Goal: Task Accomplishment & Management: Use online tool/utility

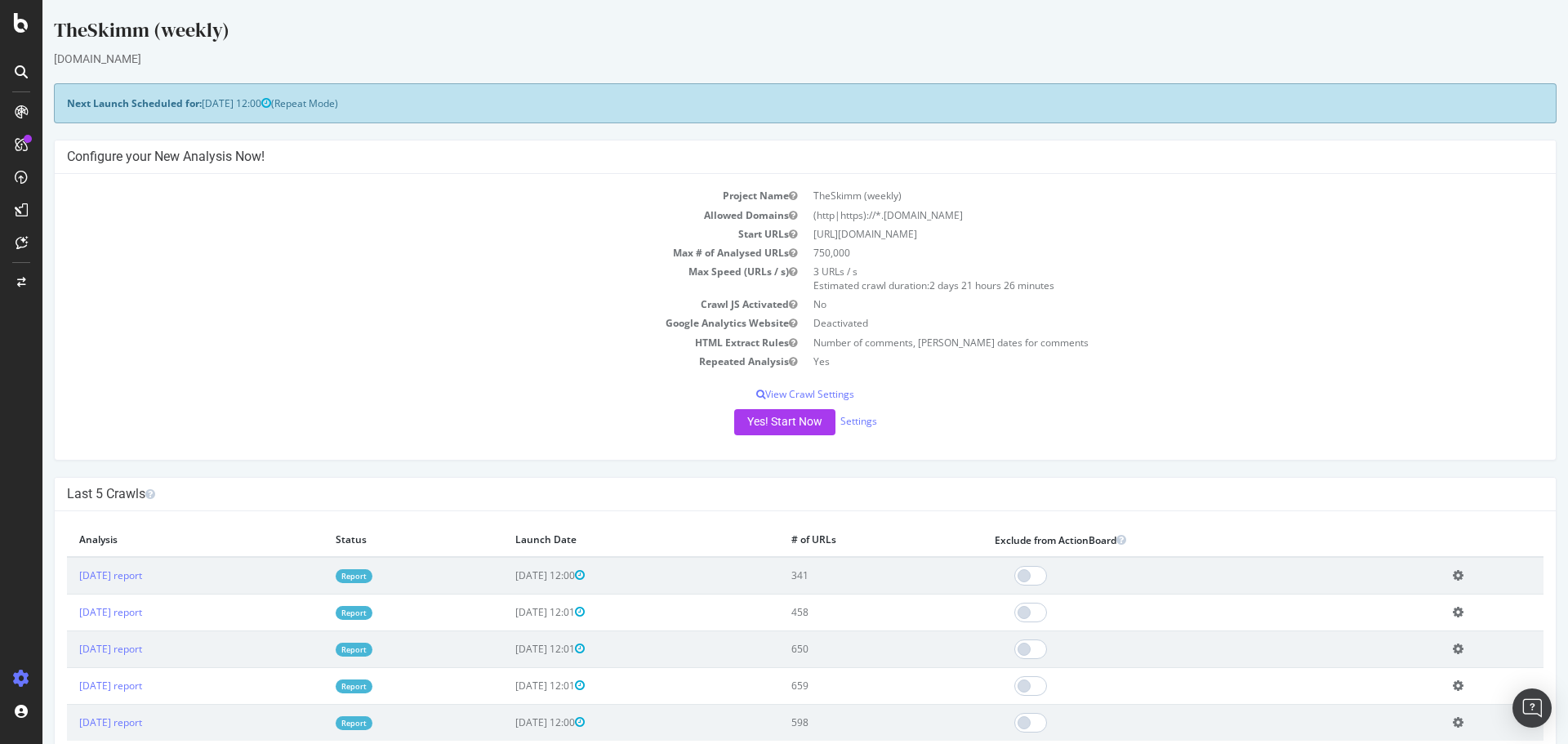
scroll to position [118, 0]
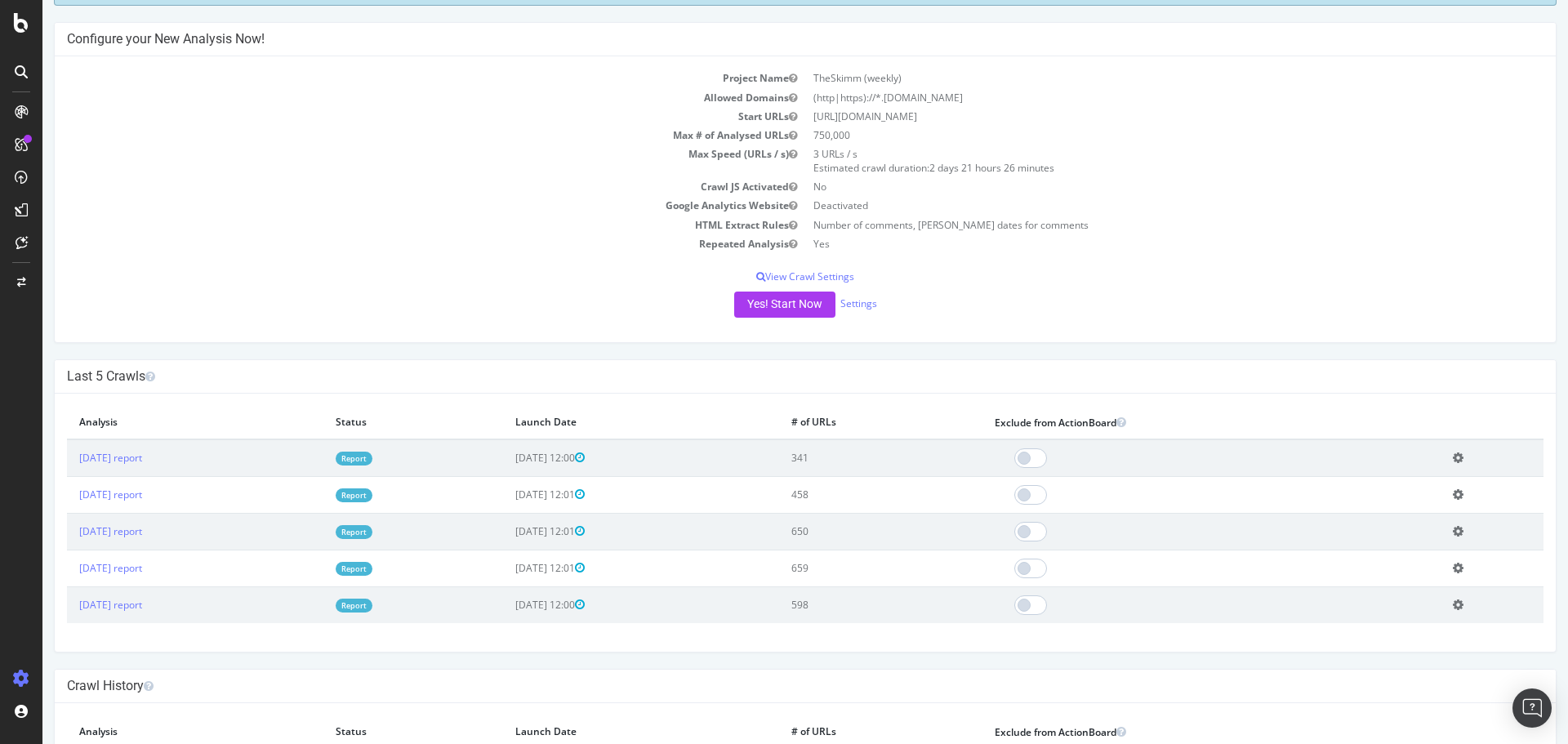
click at [15, 22] on icon at bounding box center [22, 22] width 15 height 20
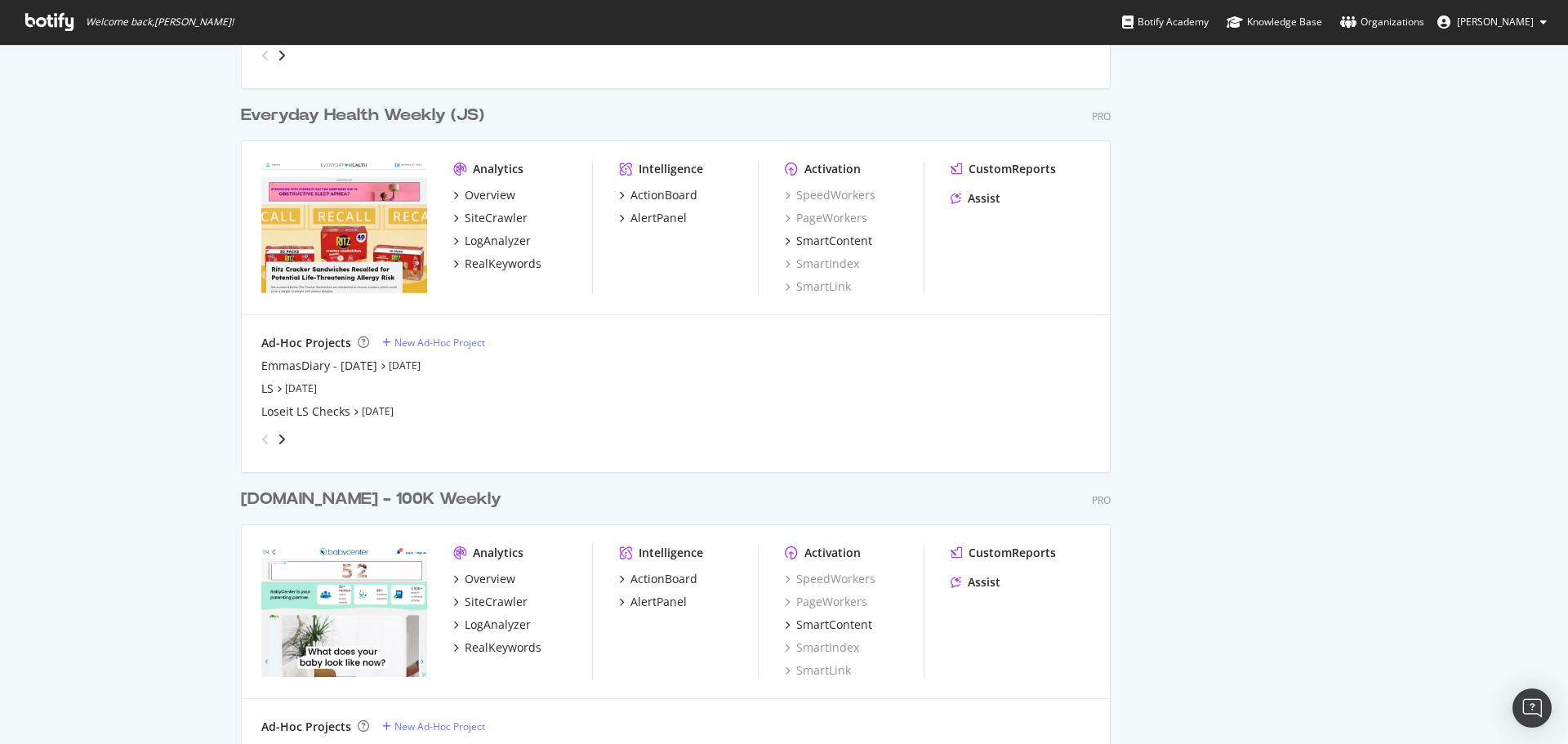
scroll to position [2370, 0]
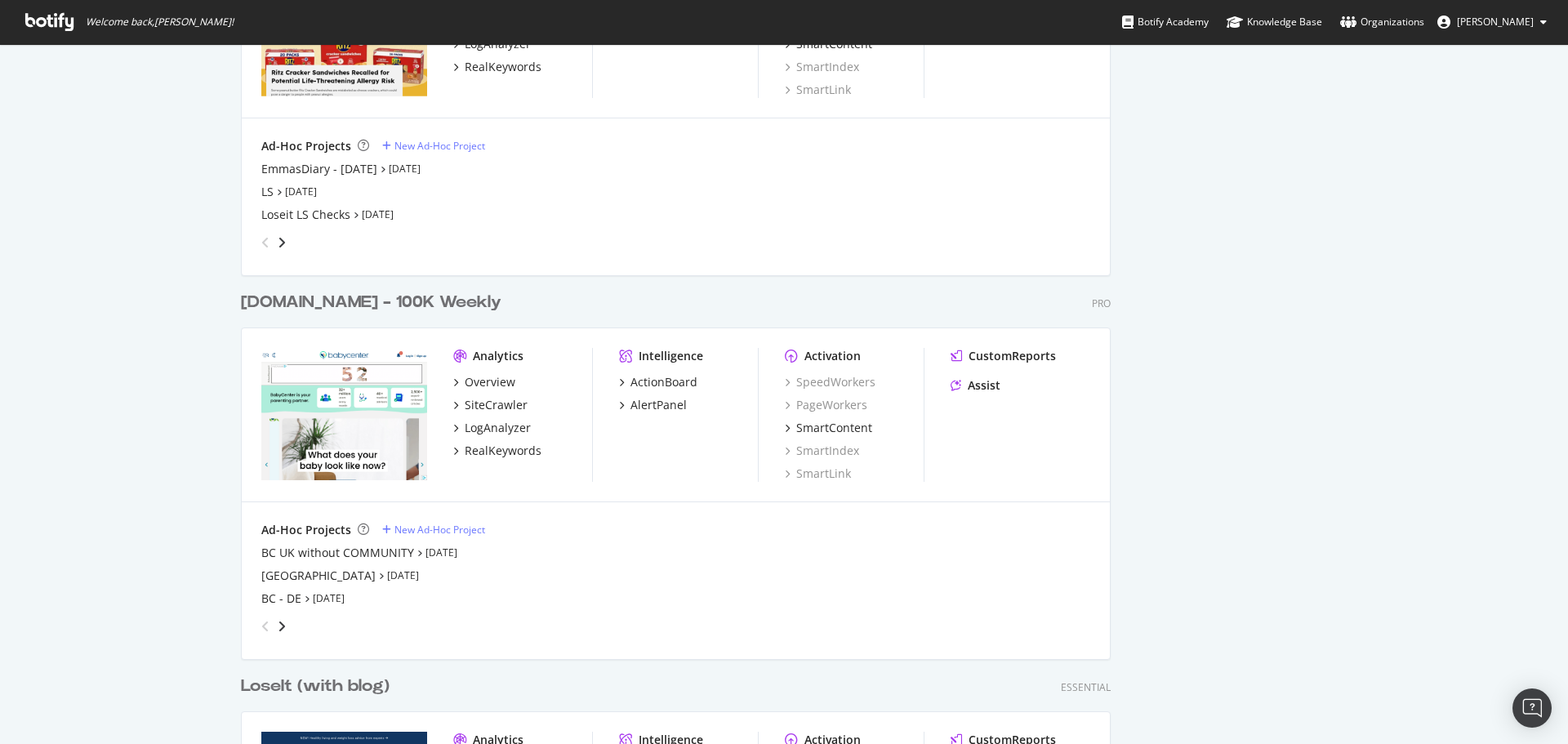
click at [281, 620] on div "angle-right" at bounding box center [282, 626] width 11 height 16
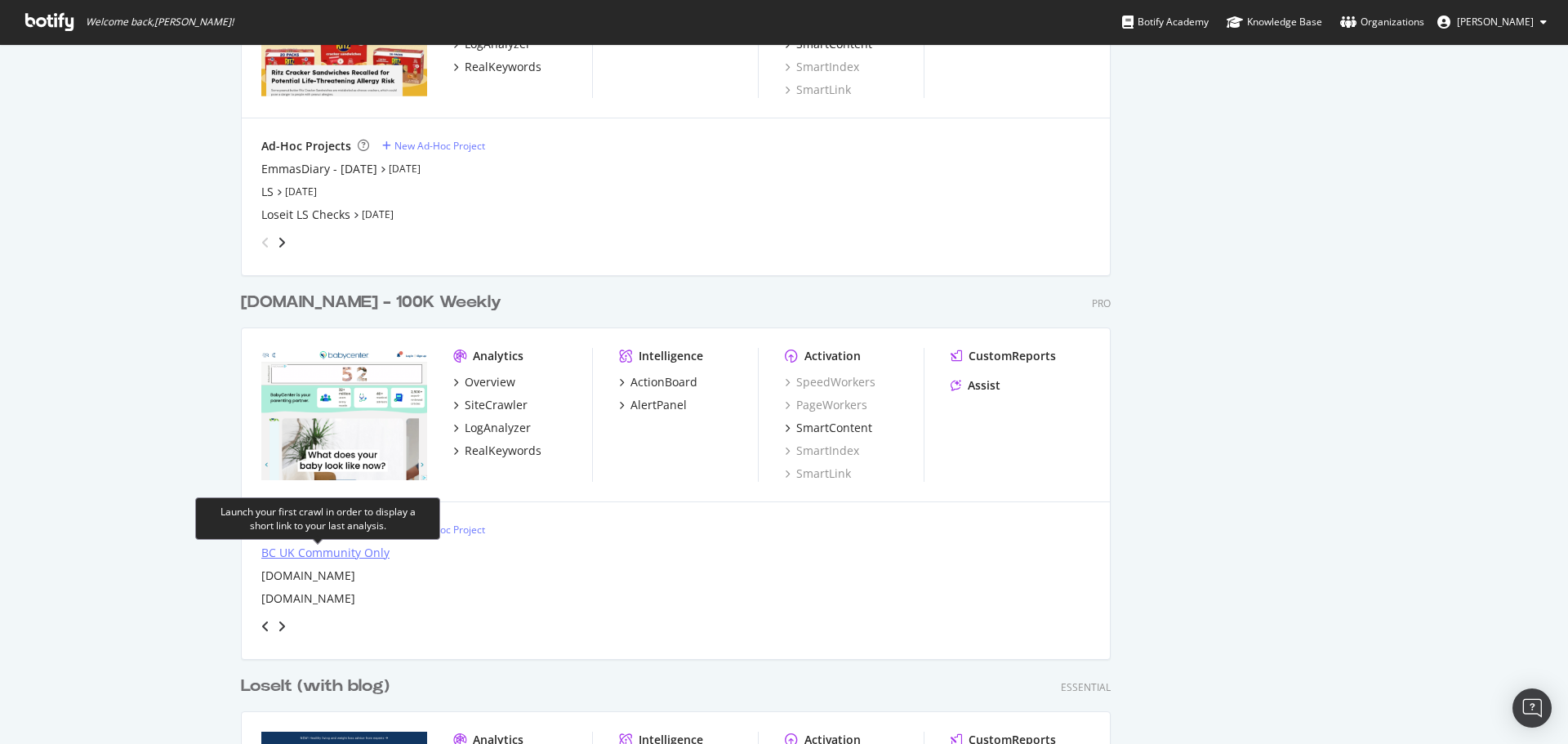
click at [301, 551] on div "BC UK Community Only" at bounding box center [325, 552] width 128 height 16
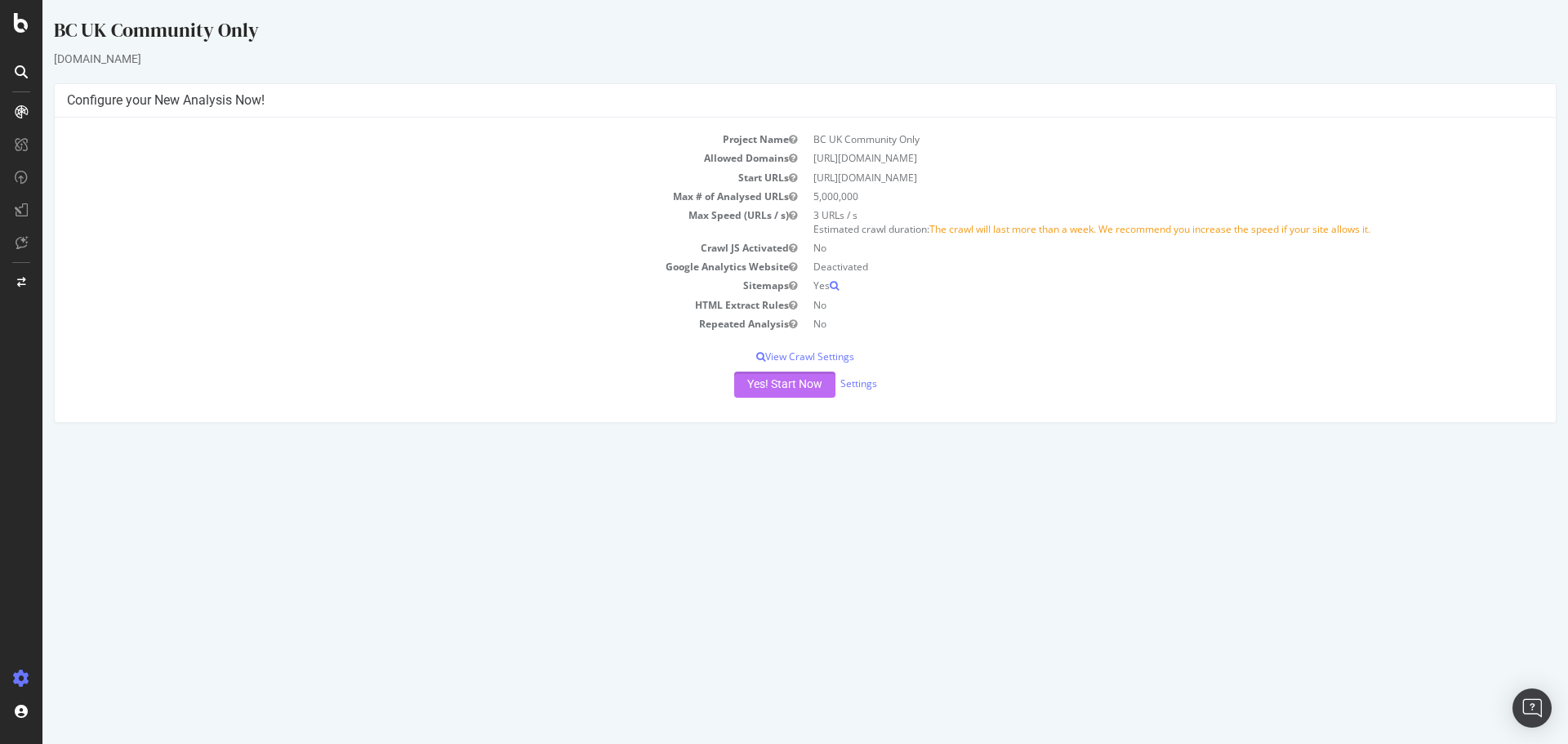
click at [788, 384] on button "Yes! Start Now" at bounding box center [785, 385] width 101 height 26
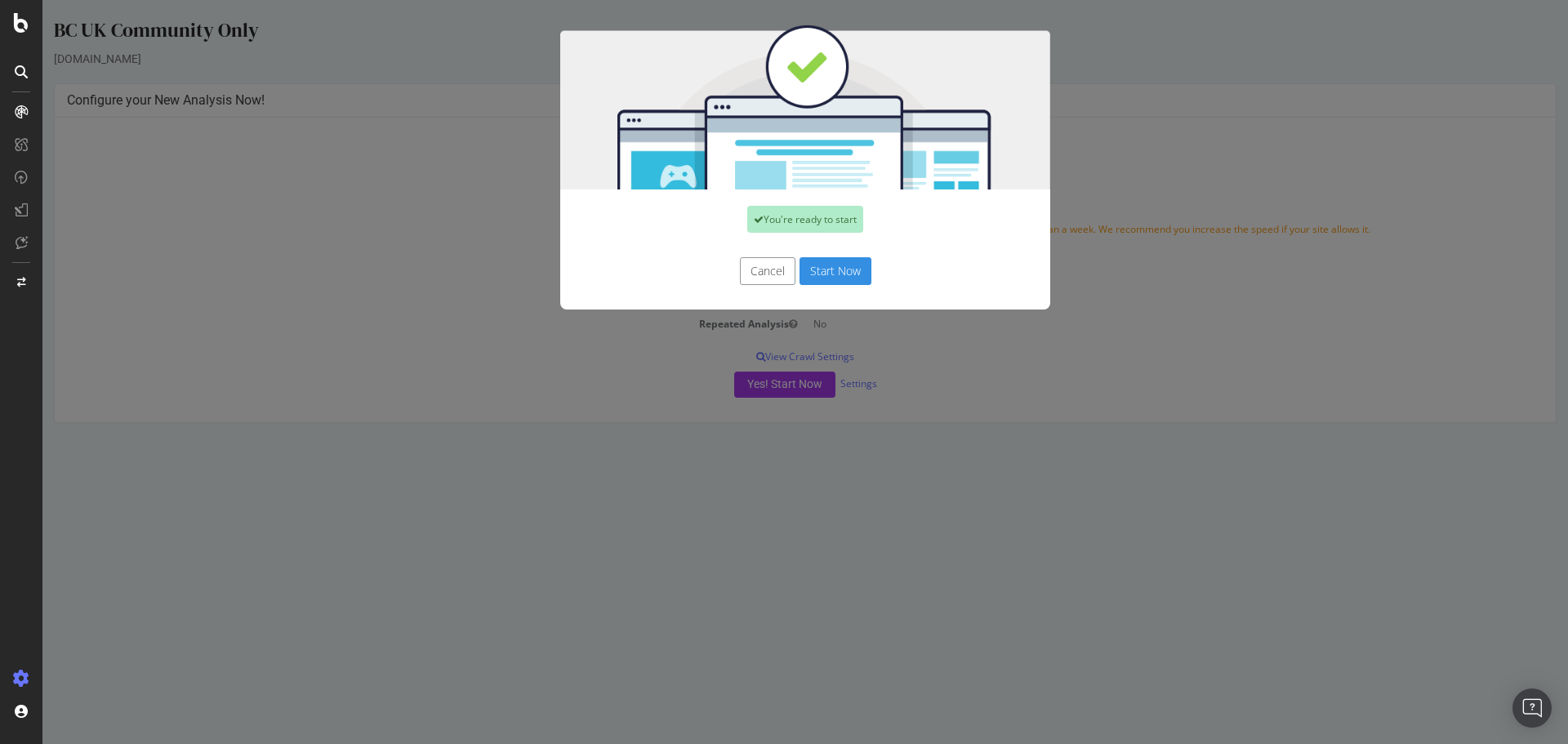
click at [849, 275] on button "Start Now" at bounding box center [835, 271] width 72 height 28
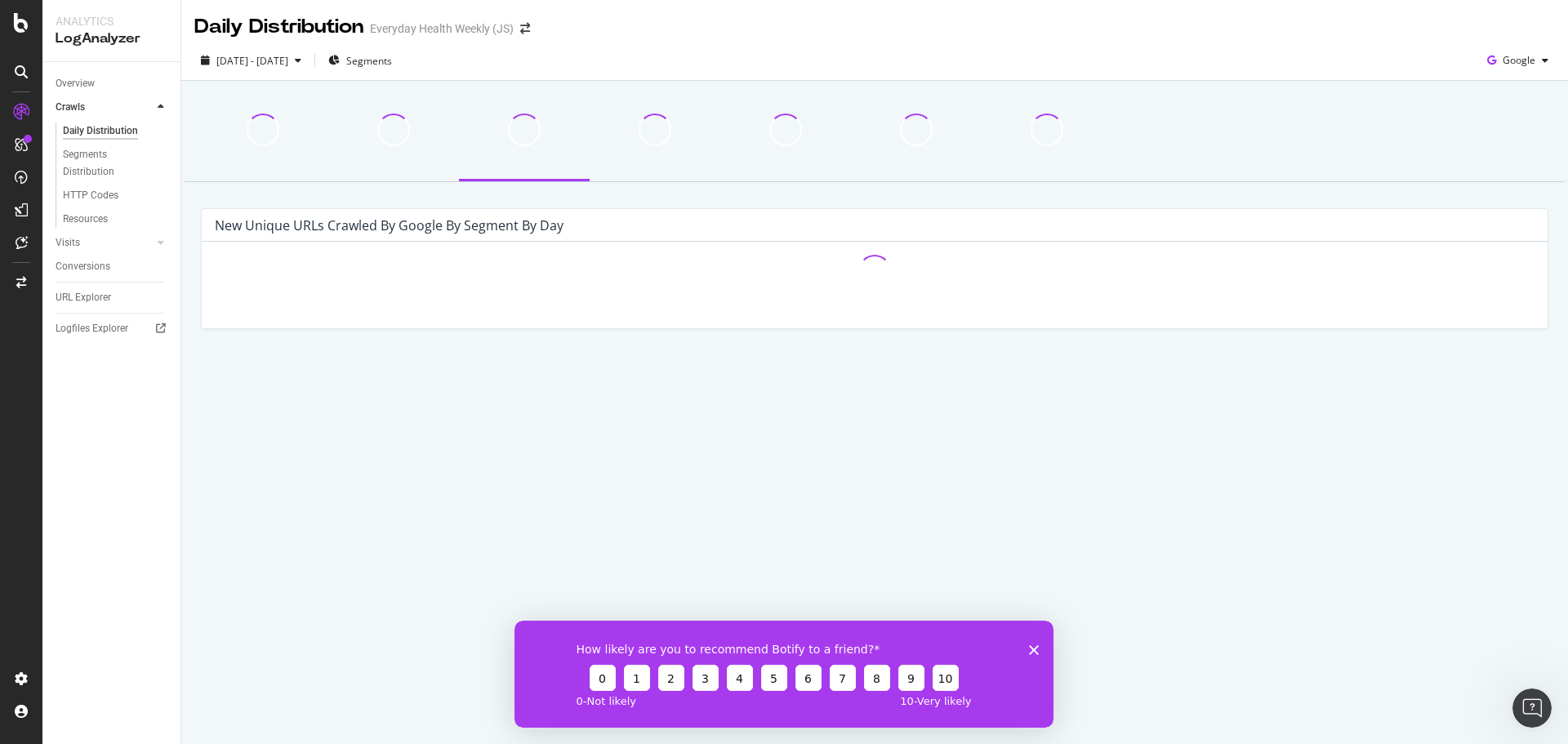
drag, startPoint x: 1038, startPoint y: 648, endPoint x: 1037, endPoint y: 629, distance: 19.0
click at [1036, 648] on icon "Close survey" at bounding box center [1034, 649] width 9 height 9
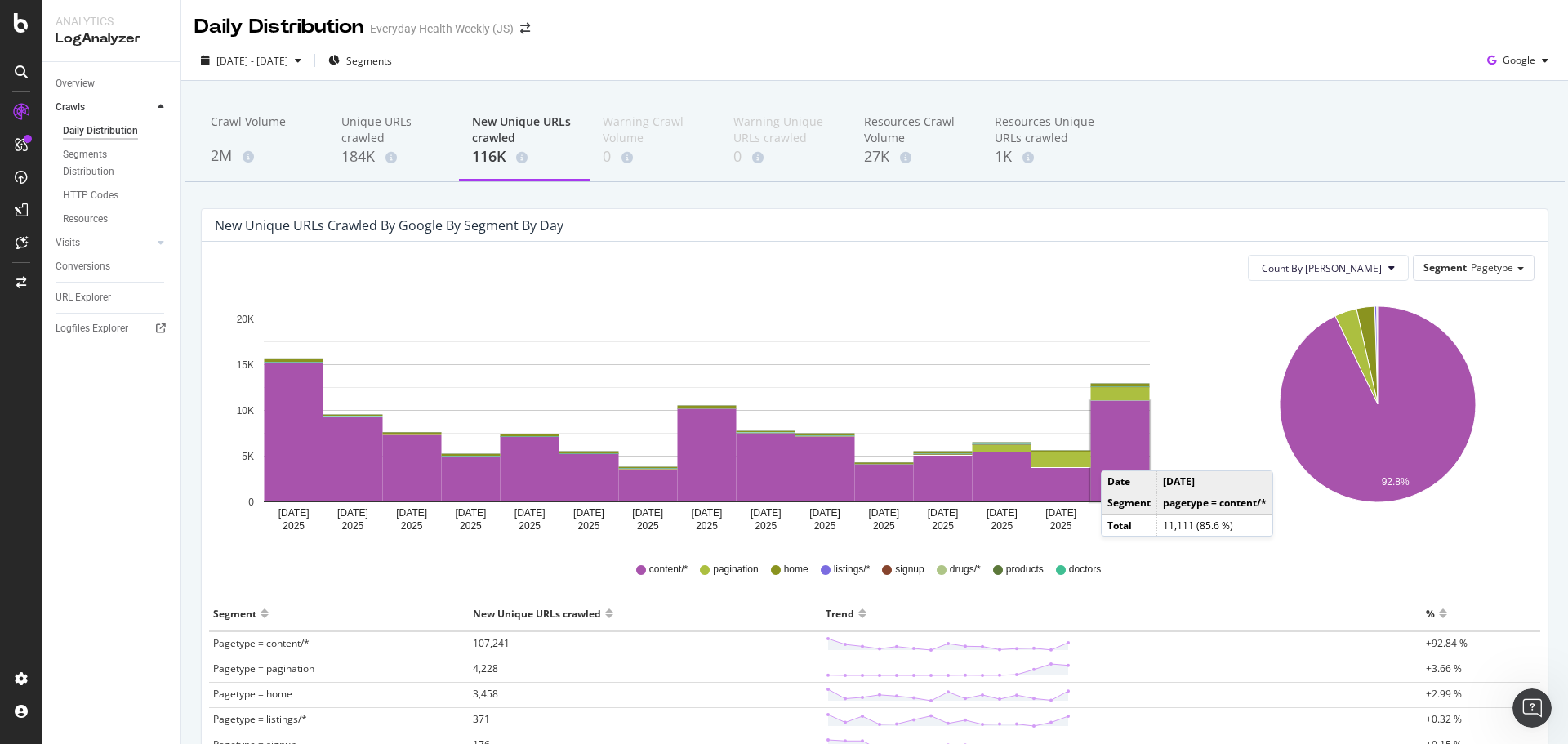
click at [1117, 454] on rect "A chart." at bounding box center [1121, 451] width 59 height 100
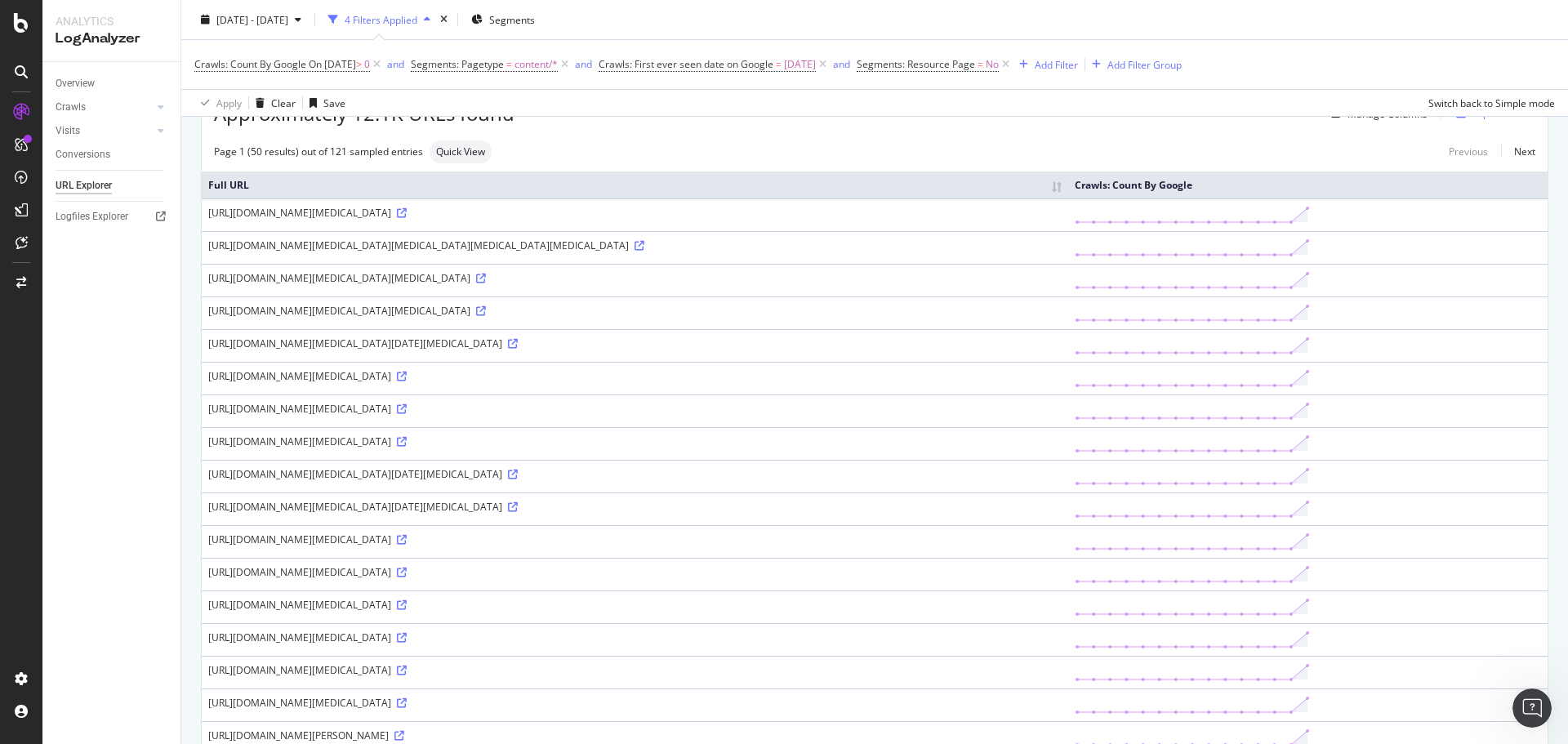
scroll to position [327, 0]
